Goal: Task Accomplishment & Management: Manage account settings

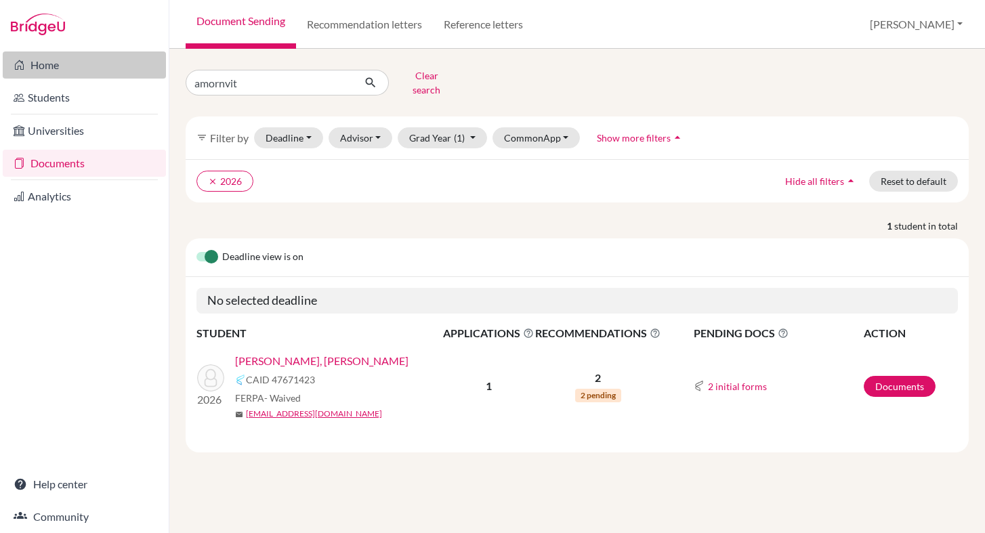
click at [92, 56] on link "Home" at bounding box center [84, 64] width 163 height 27
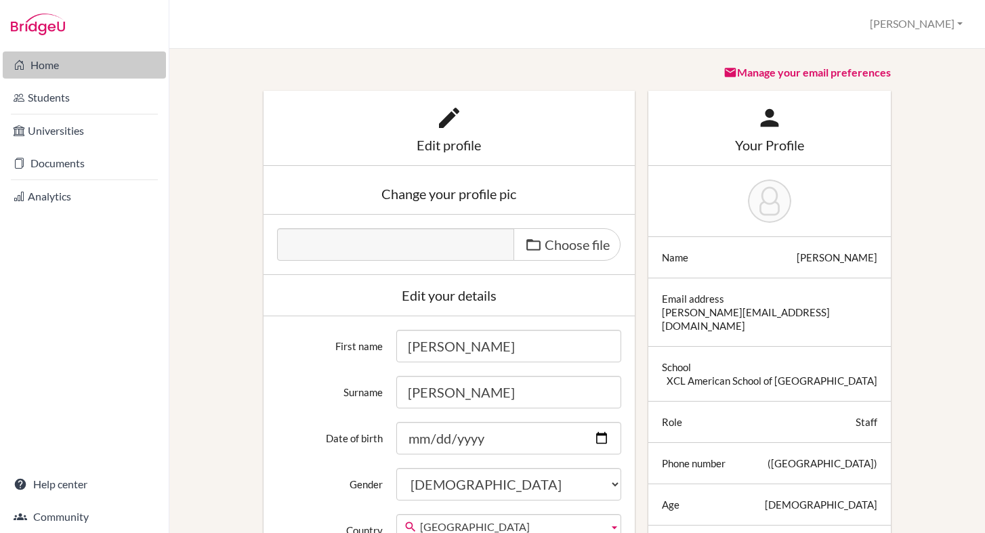
click at [98, 64] on link "Home" at bounding box center [84, 64] width 163 height 27
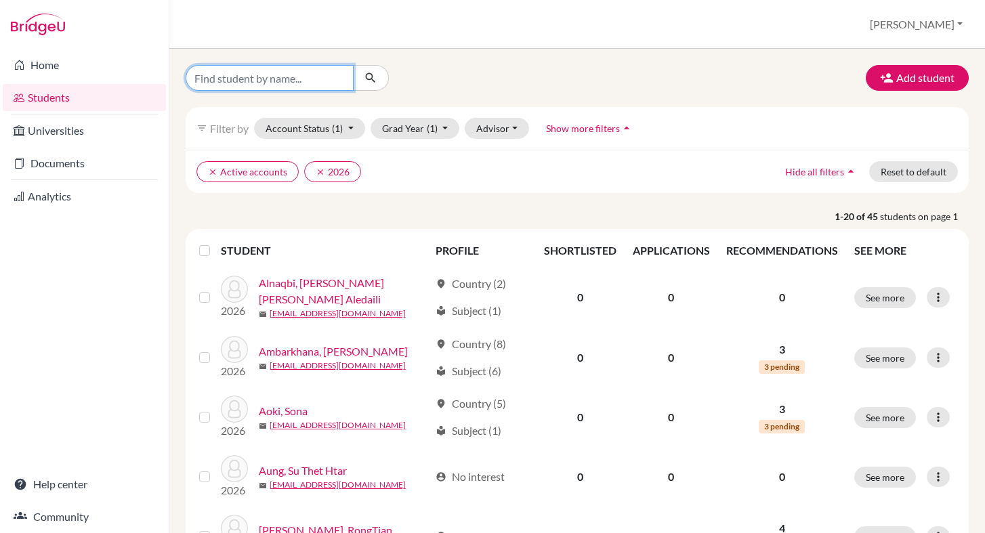
click at [242, 82] on input "Find student by name..." at bounding box center [270, 78] width 168 height 26
type input "Nguyen"
click button "submit" at bounding box center [371, 78] width 36 height 26
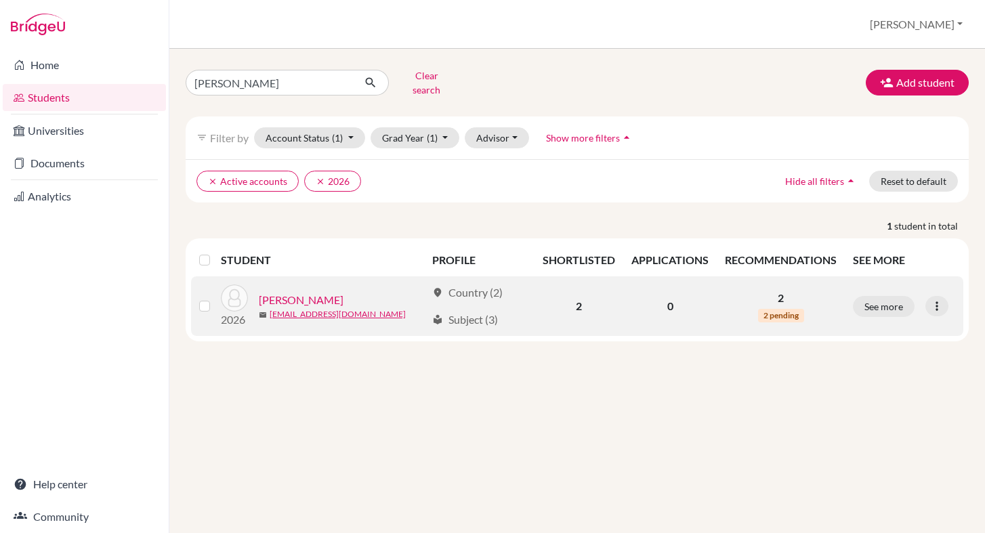
click at [302, 292] on link "Nguyen, Cindy" at bounding box center [301, 300] width 85 height 16
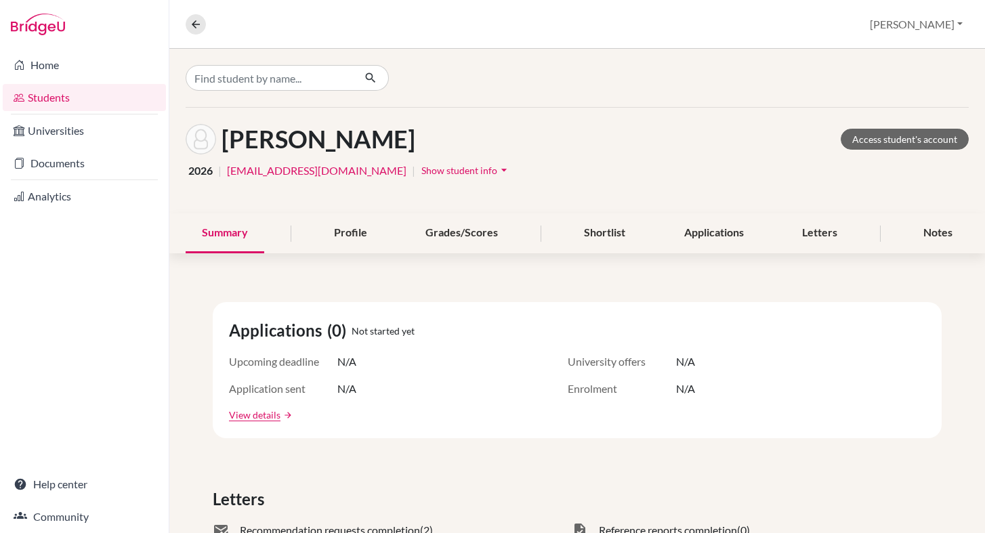
click at [436, 173] on span "Show student info" at bounding box center [459, 171] width 76 height 12
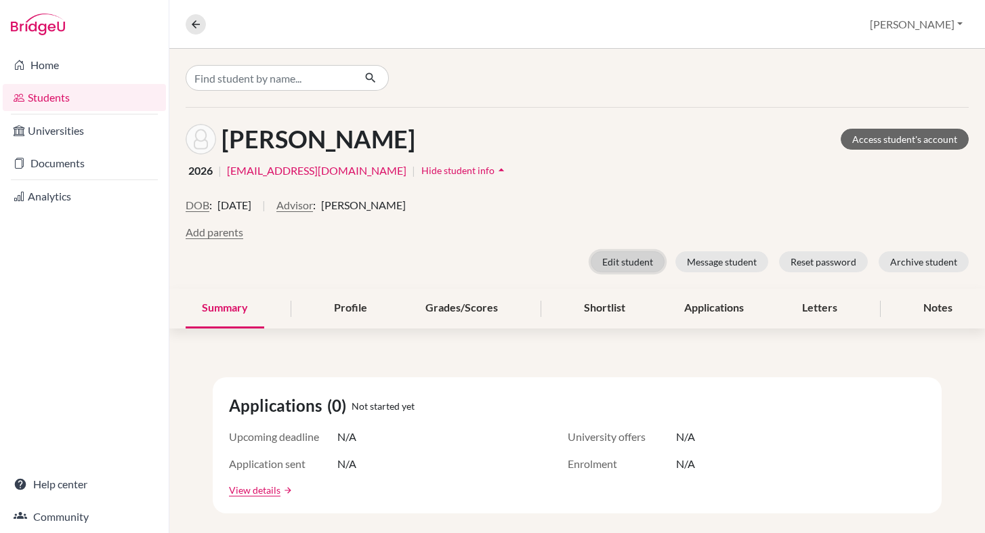
click at [614, 266] on button "Edit student" at bounding box center [628, 261] width 74 height 21
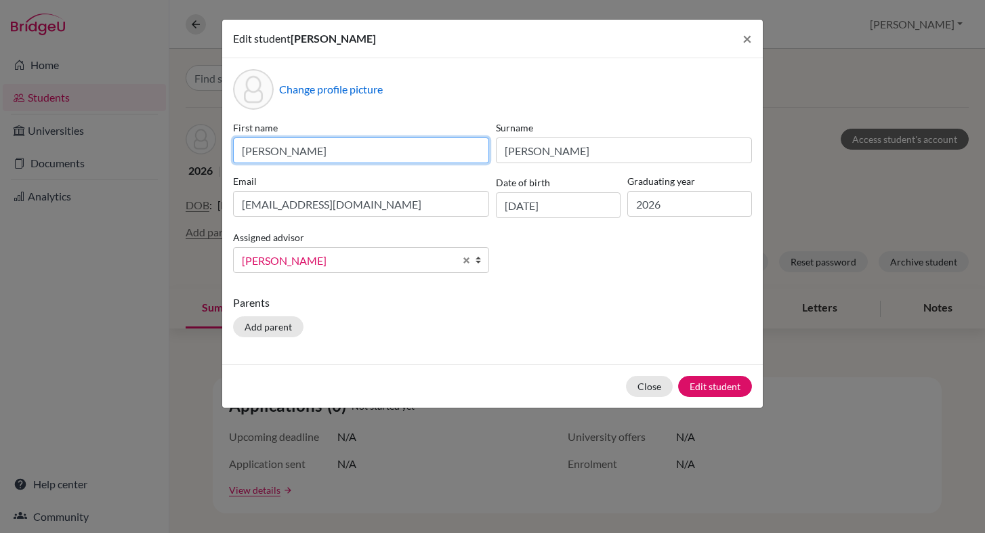
click at [329, 146] on input "Cindy" at bounding box center [361, 151] width 256 height 26
type input "C"
type input "Chau"
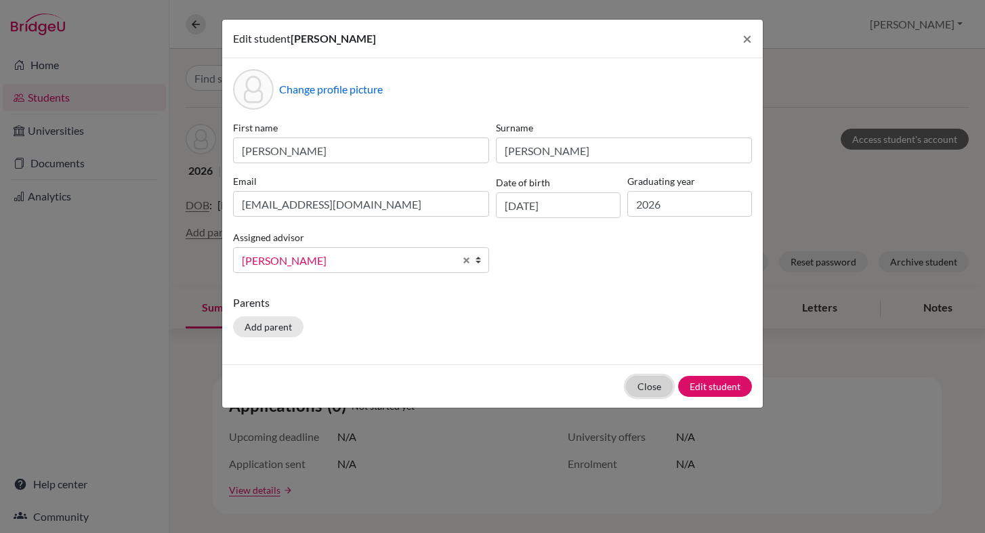
click at [645, 385] on button "Close" at bounding box center [649, 386] width 47 height 21
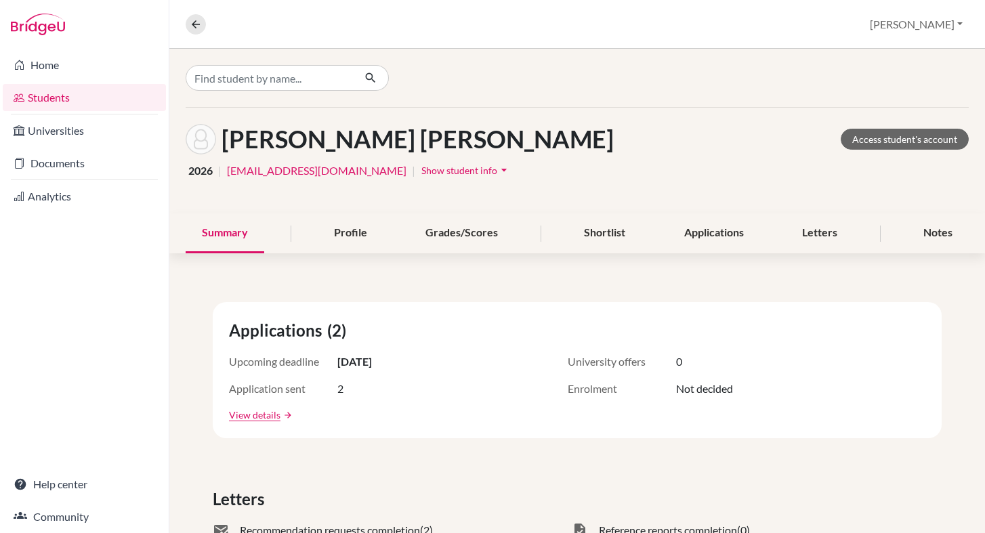
click at [421, 169] on span "Show student info" at bounding box center [459, 171] width 76 height 12
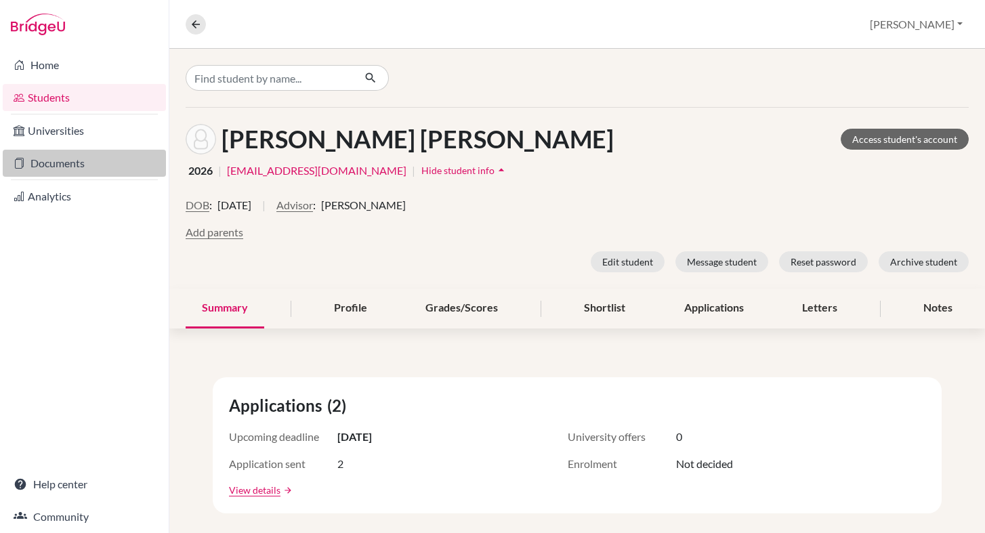
click at [80, 158] on link "Documents" at bounding box center [84, 163] width 163 height 27
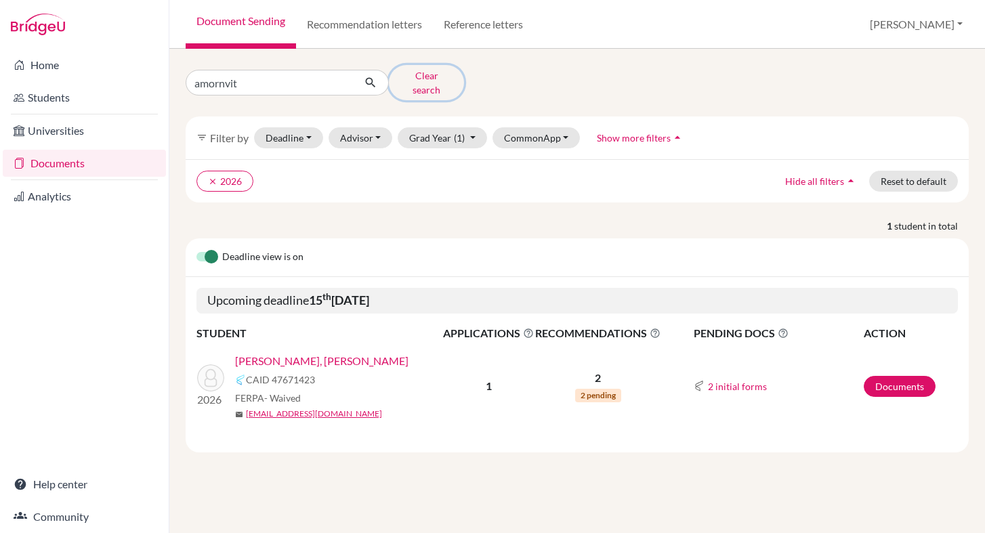
click at [435, 82] on button "Clear search" at bounding box center [426, 82] width 75 height 35
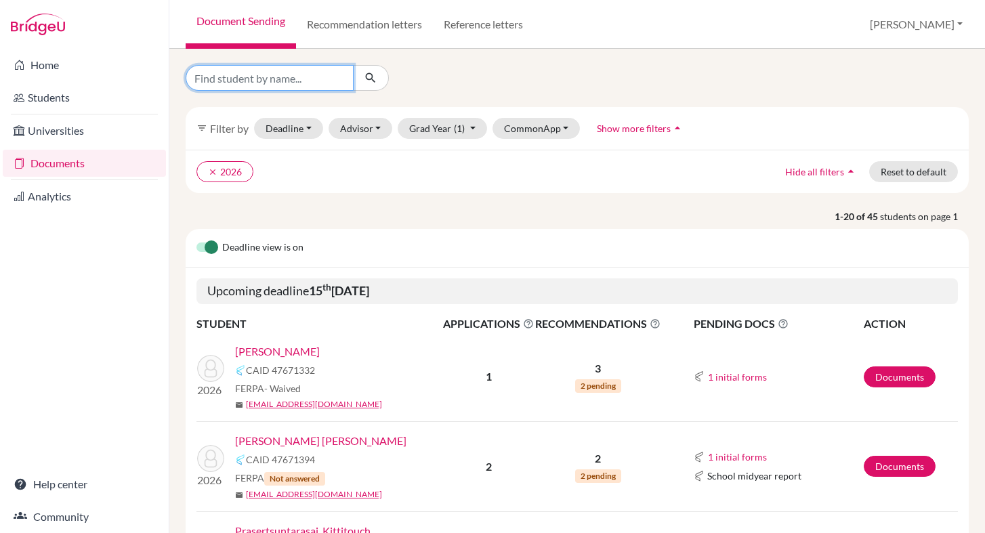
click at [274, 81] on input "Find student by name..." at bounding box center [270, 78] width 168 height 26
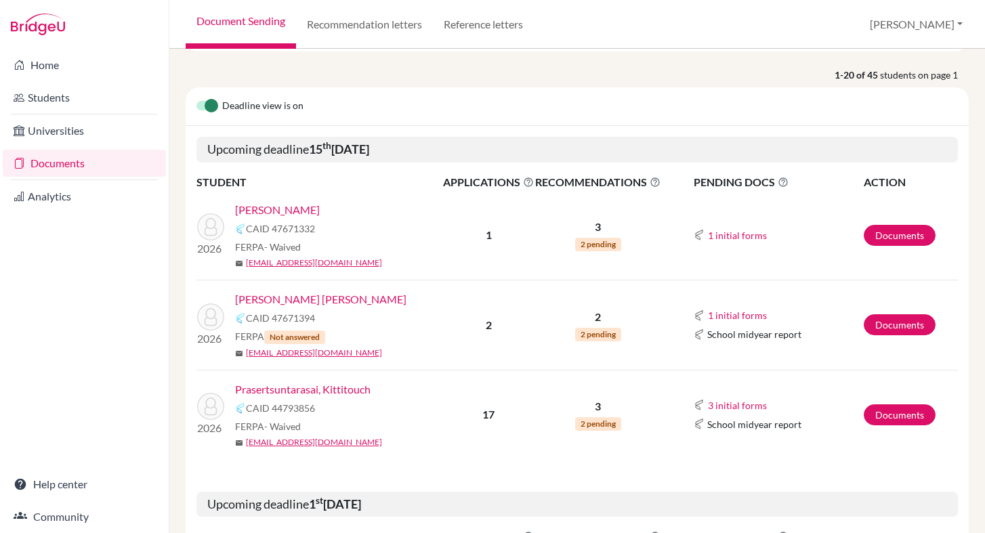
scroll to position [149, 0]
